Goal: Complete application form: Complete application form

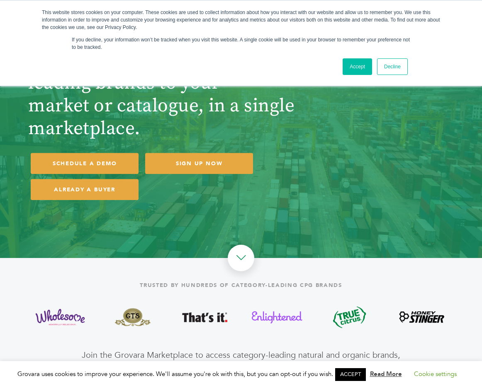
click at [396, 311] on img at bounding box center [421, 317] width 51 height 32
click at [387, 66] on link "Decline" at bounding box center [392, 66] width 31 height 17
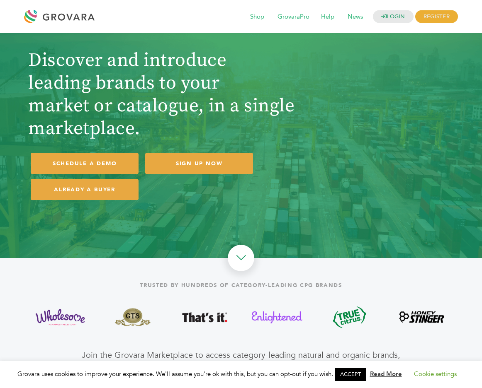
click at [79, 17] on div at bounding box center [61, 17] width 75 height 20
click at [210, 164] on link "SIGN UP NOW" at bounding box center [199, 163] width 108 height 21
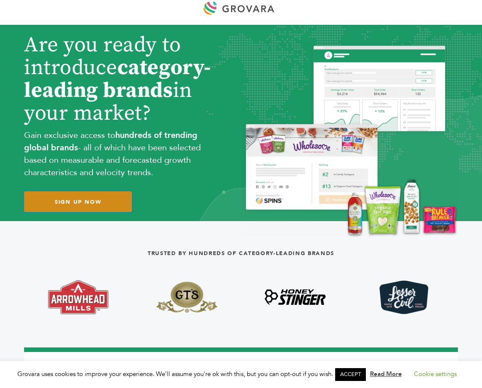
click at [120, 202] on link "SIGN UP NOW" at bounding box center [78, 201] width 108 height 21
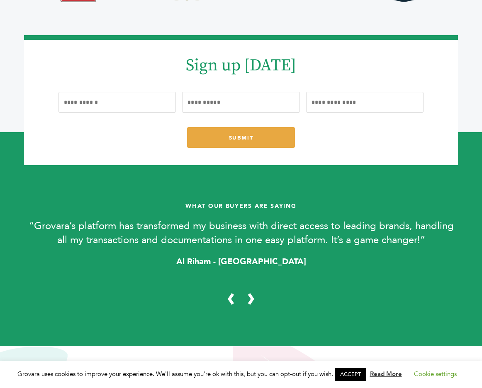
scroll to position [356, 0]
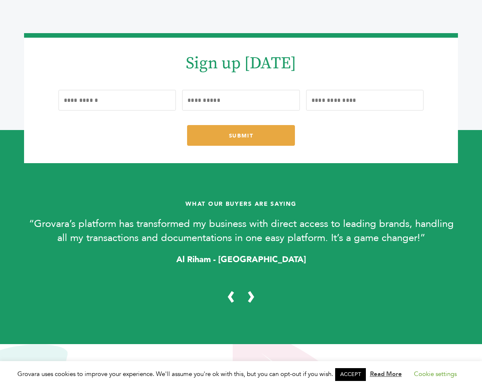
click at [155, 103] on input "text" at bounding box center [117, 100] width 118 height 21
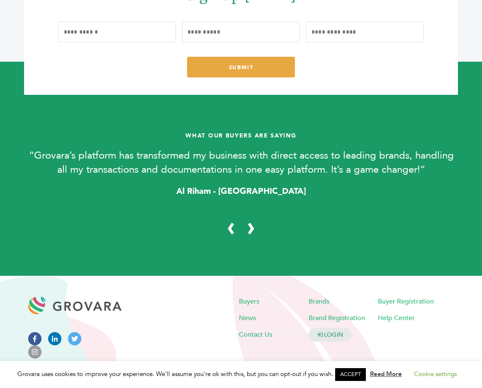
scroll to position [430, 0]
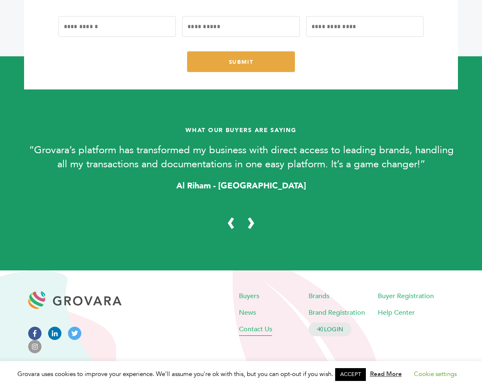
click at [251, 326] on span "Contact Us" at bounding box center [255, 329] width 33 height 9
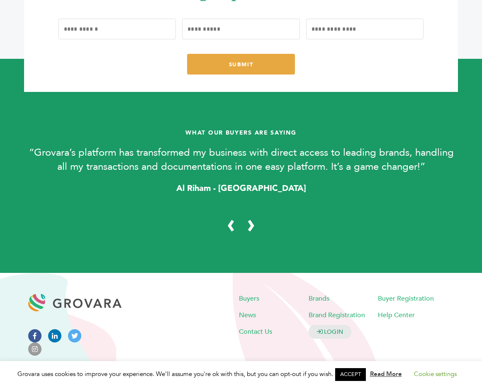
click at [125, 34] on input "text" at bounding box center [117, 29] width 118 height 21
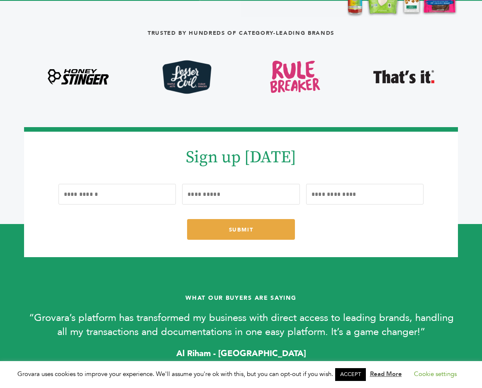
scroll to position [262, 0]
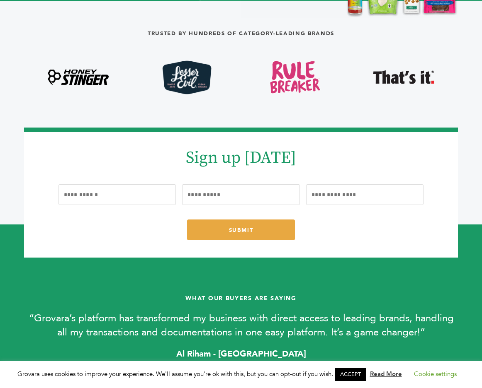
click at [193, 75] on img at bounding box center [186, 78] width 49 height 34
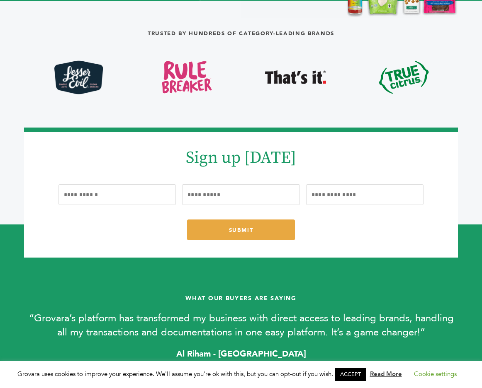
click at [131, 202] on input "text" at bounding box center [117, 194] width 118 height 21
type input "******"
click at [219, 196] on input "text" at bounding box center [241, 194] width 118 height 21
type input "*****"
click at [342, 196] on input "text" at bounding box center [365, 194] width 118 height 21
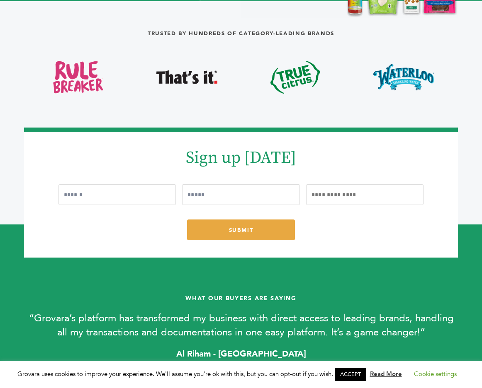
click at [339, 196] on input "text" at bounding box center [365, 194] width 118 height 21
paste input "**********"
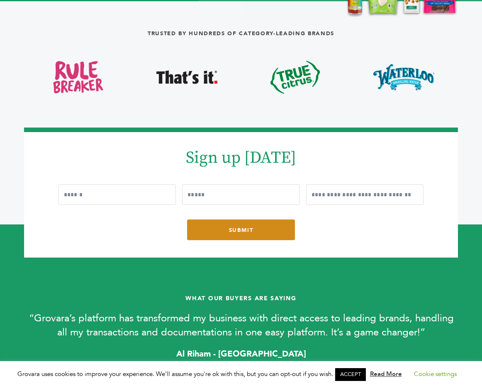
type input "**********"
click at [250, 225] on link "SUBMIT" at bounding box center [241, 230] width 108 height 21
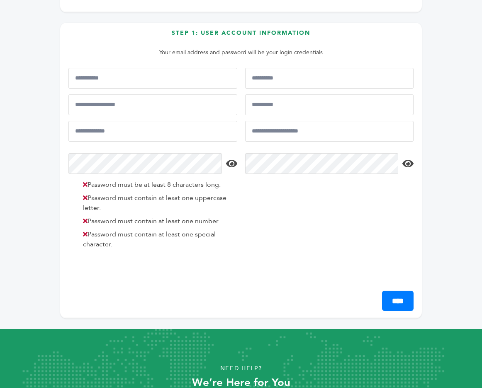
scroll to position [212, 0]
